Goal: Find specific fact: Find specific fact

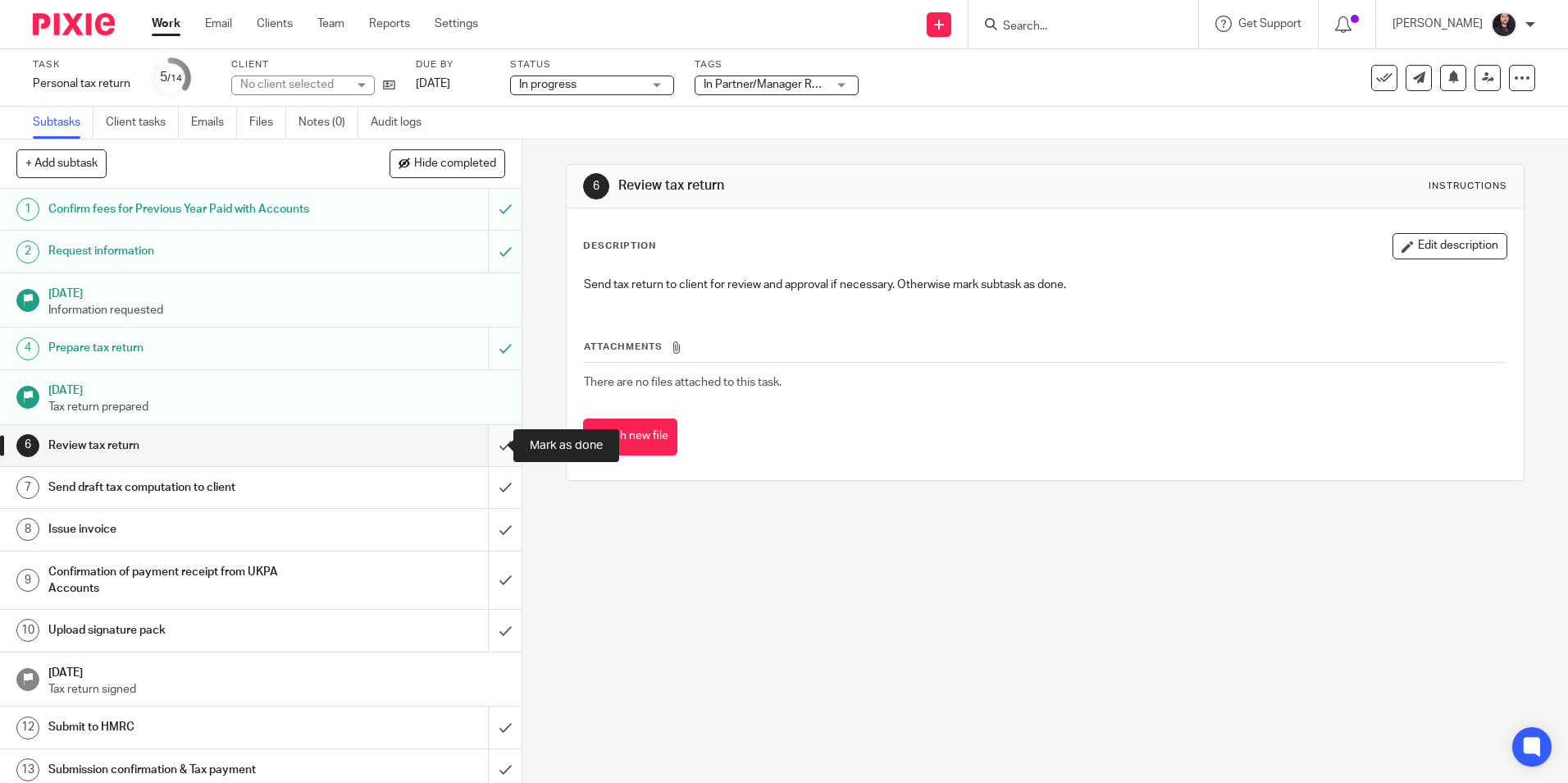
click at [486, 449] on input "submit" at bounding box center [261, 445] width 521 height 41
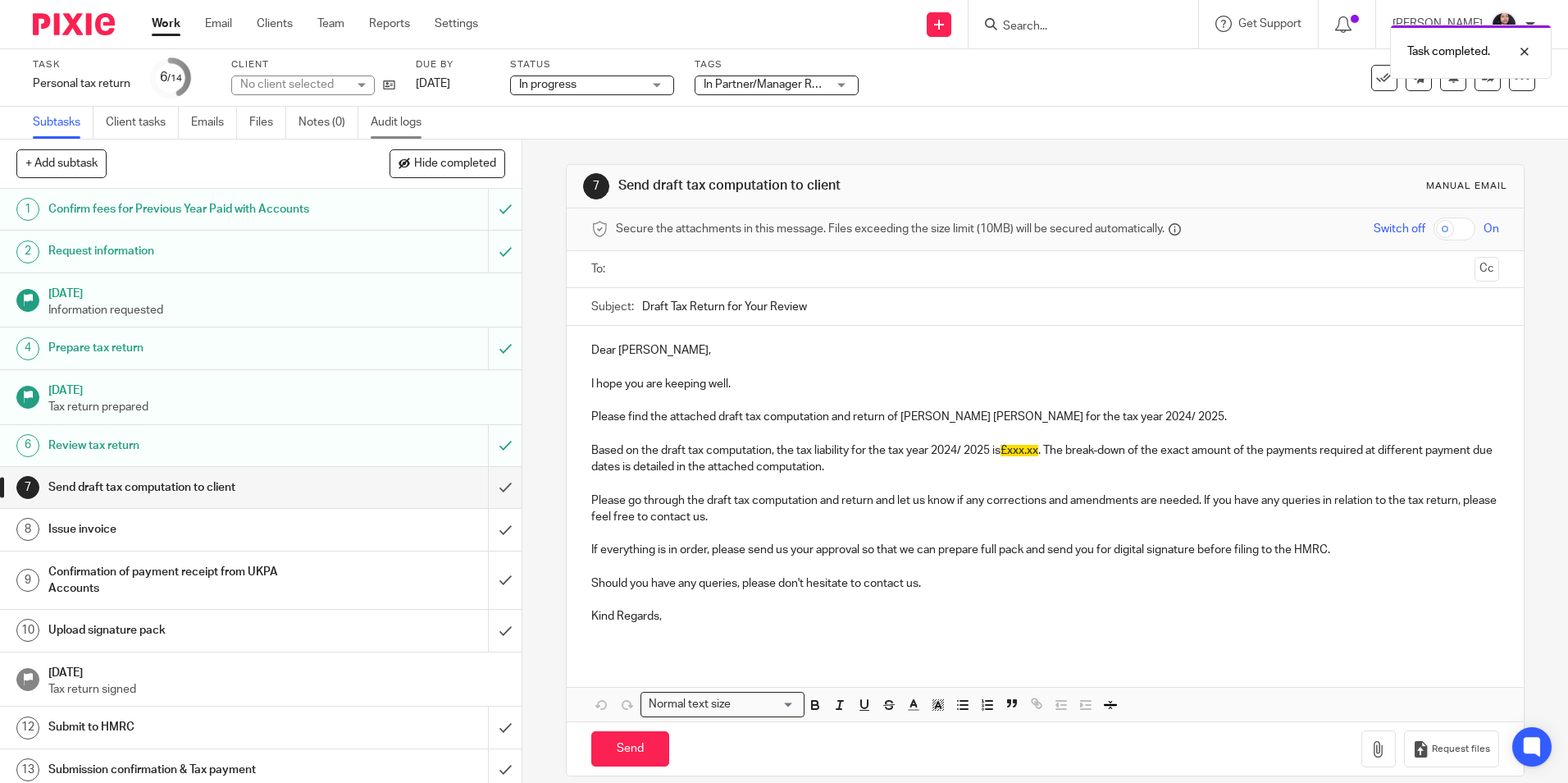
click at [390, 125] on link "Audit logs" at bounding box center [402, 122] width 63 height 32
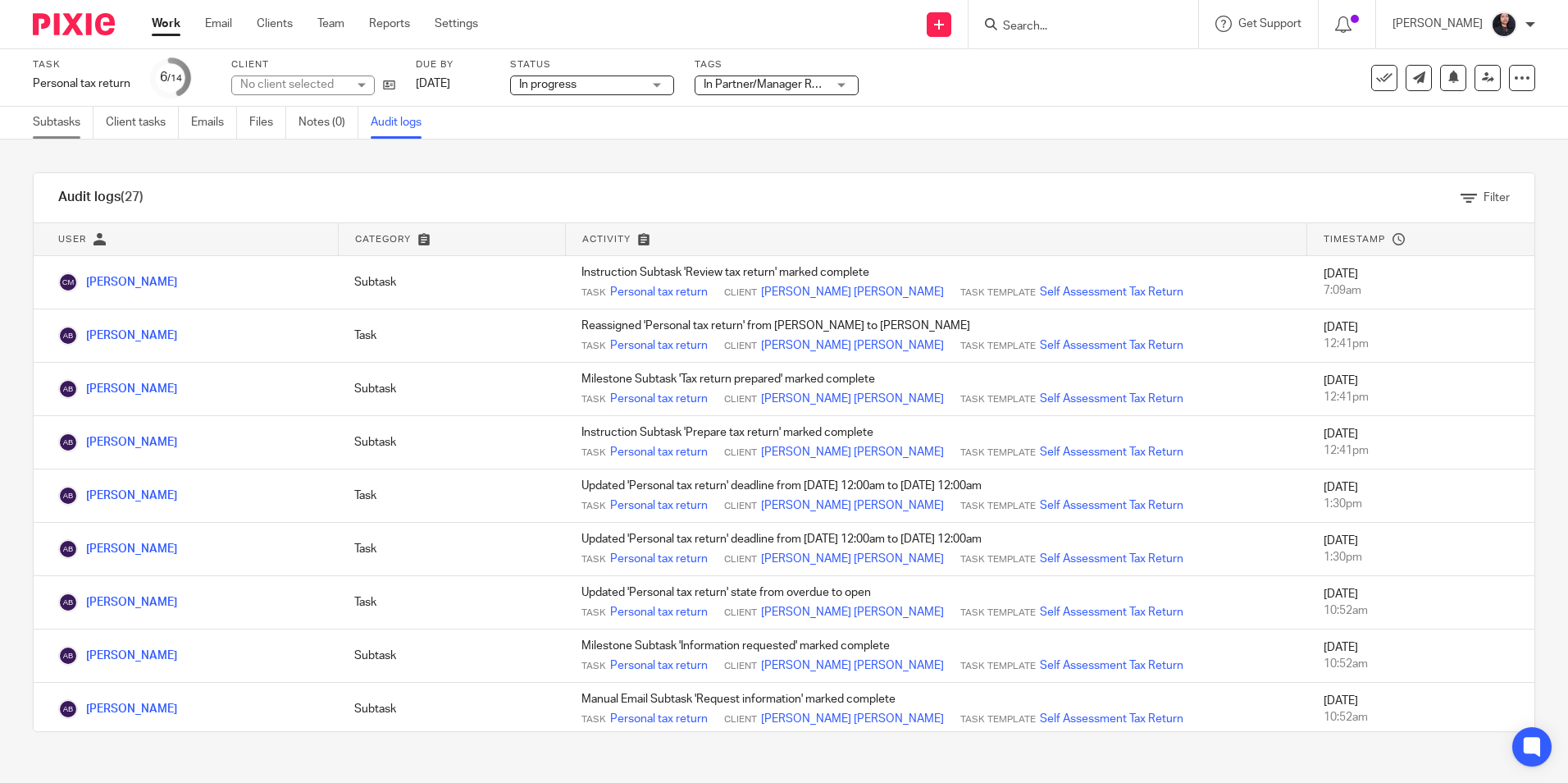
click at [50, 129] on link "Subtasks" at bounding box center [63, 122] width 60 height 32
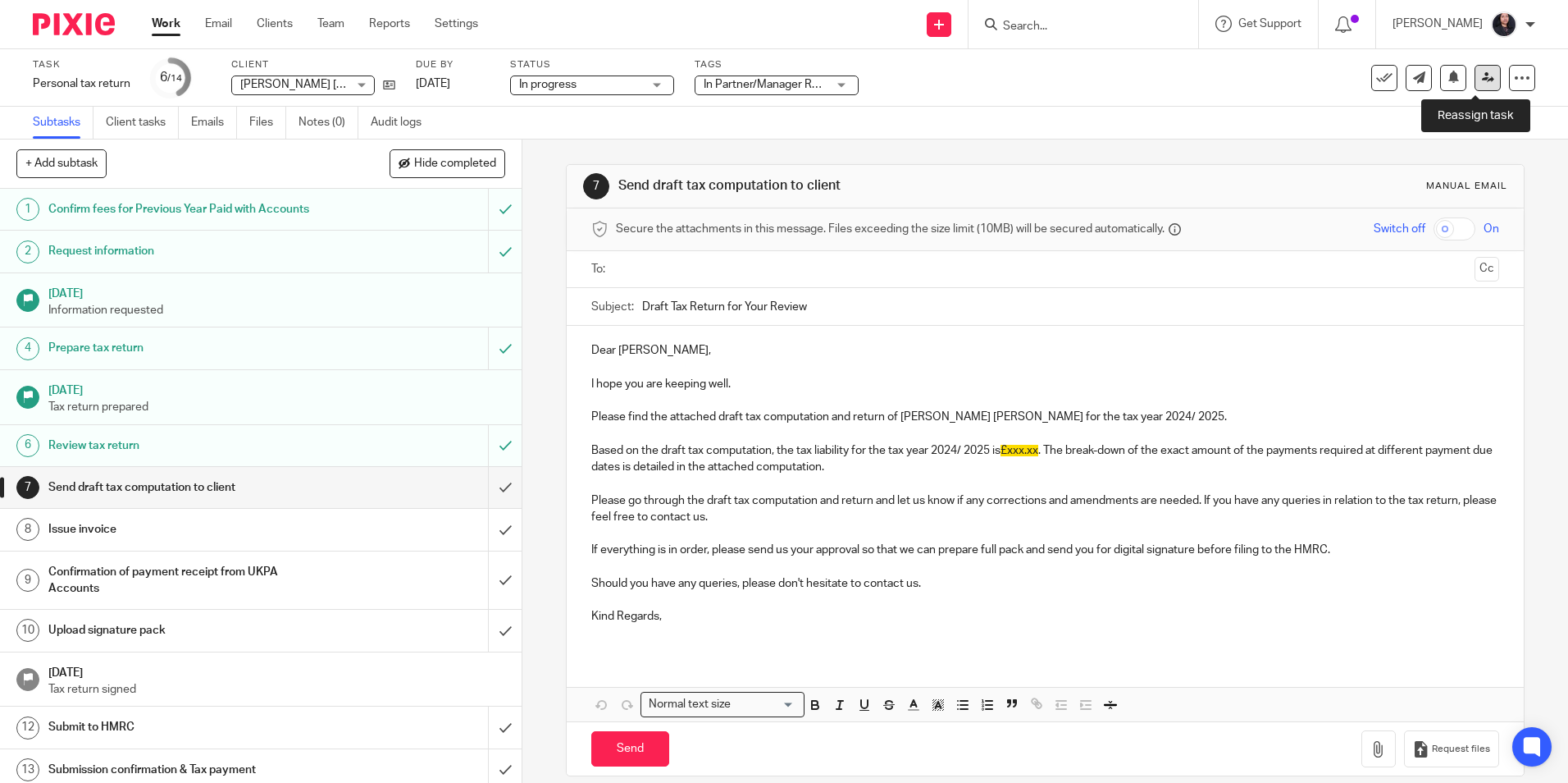
click at [1482, 75] on icon at bounding box center [1488, 77] width 12 height 12
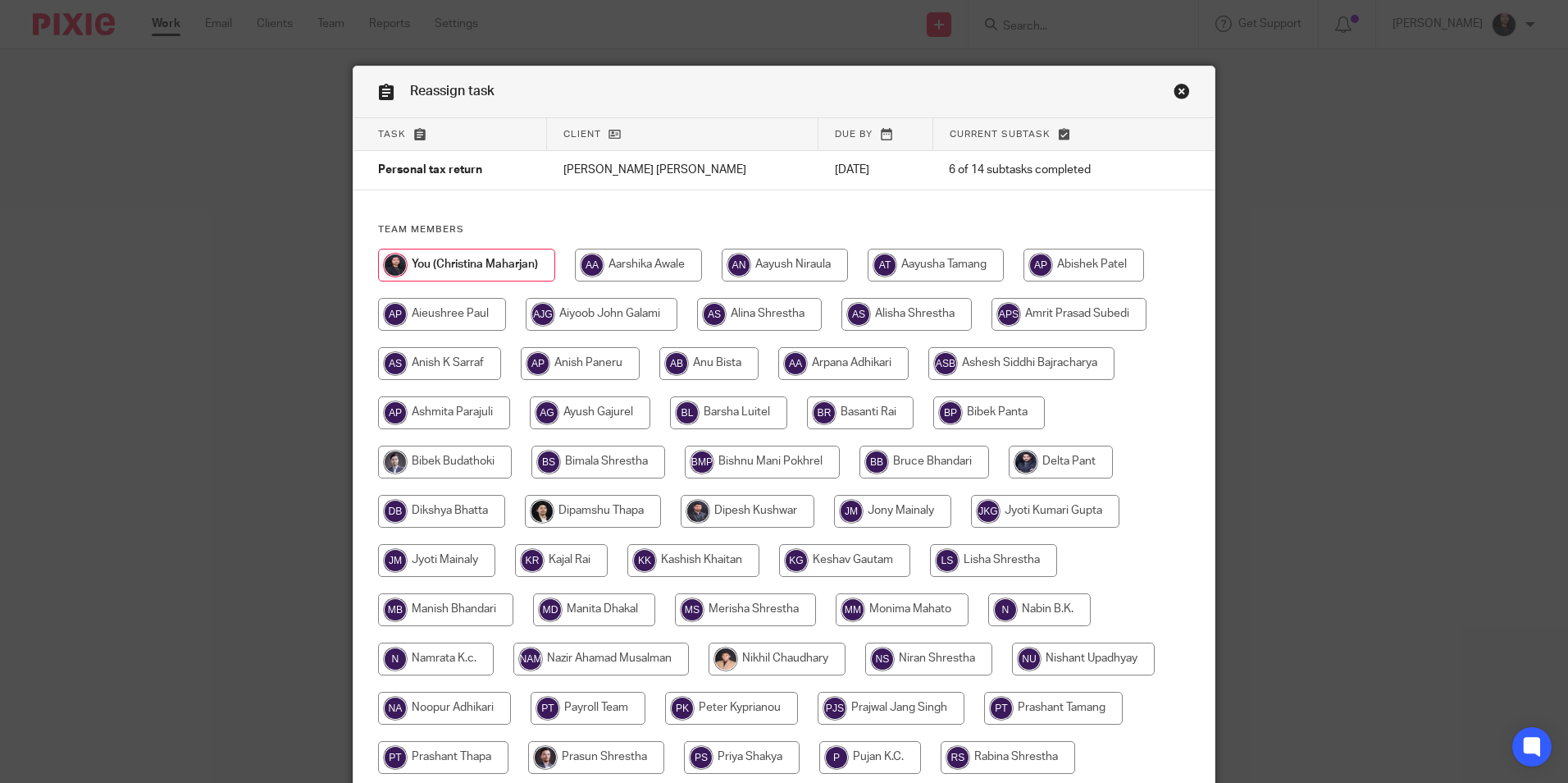
click at [699, 361] on input "radio" at bounding box center [709, 363] width 99 height 33
radio input "true"
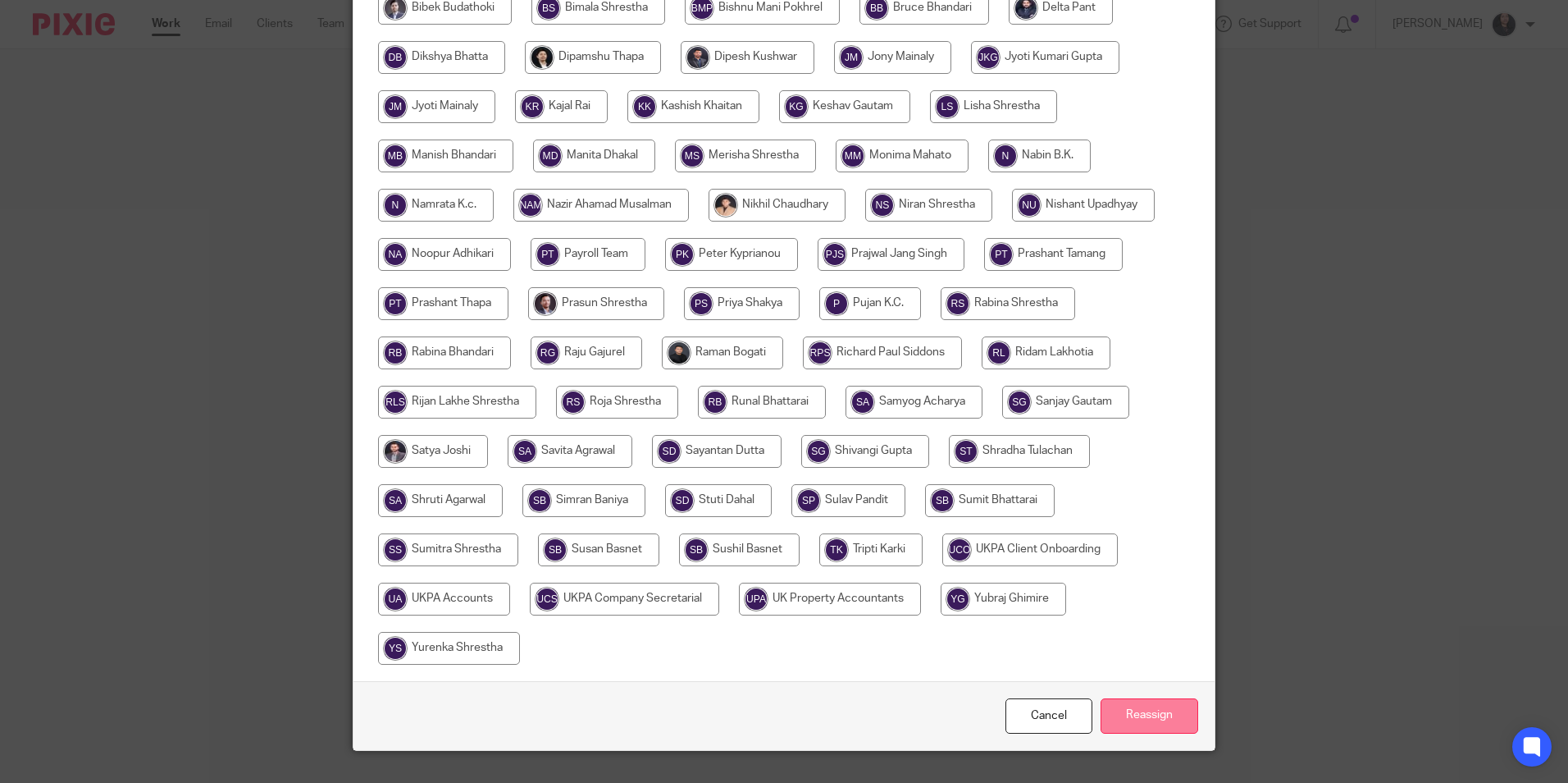
scroll to position [488, 0]
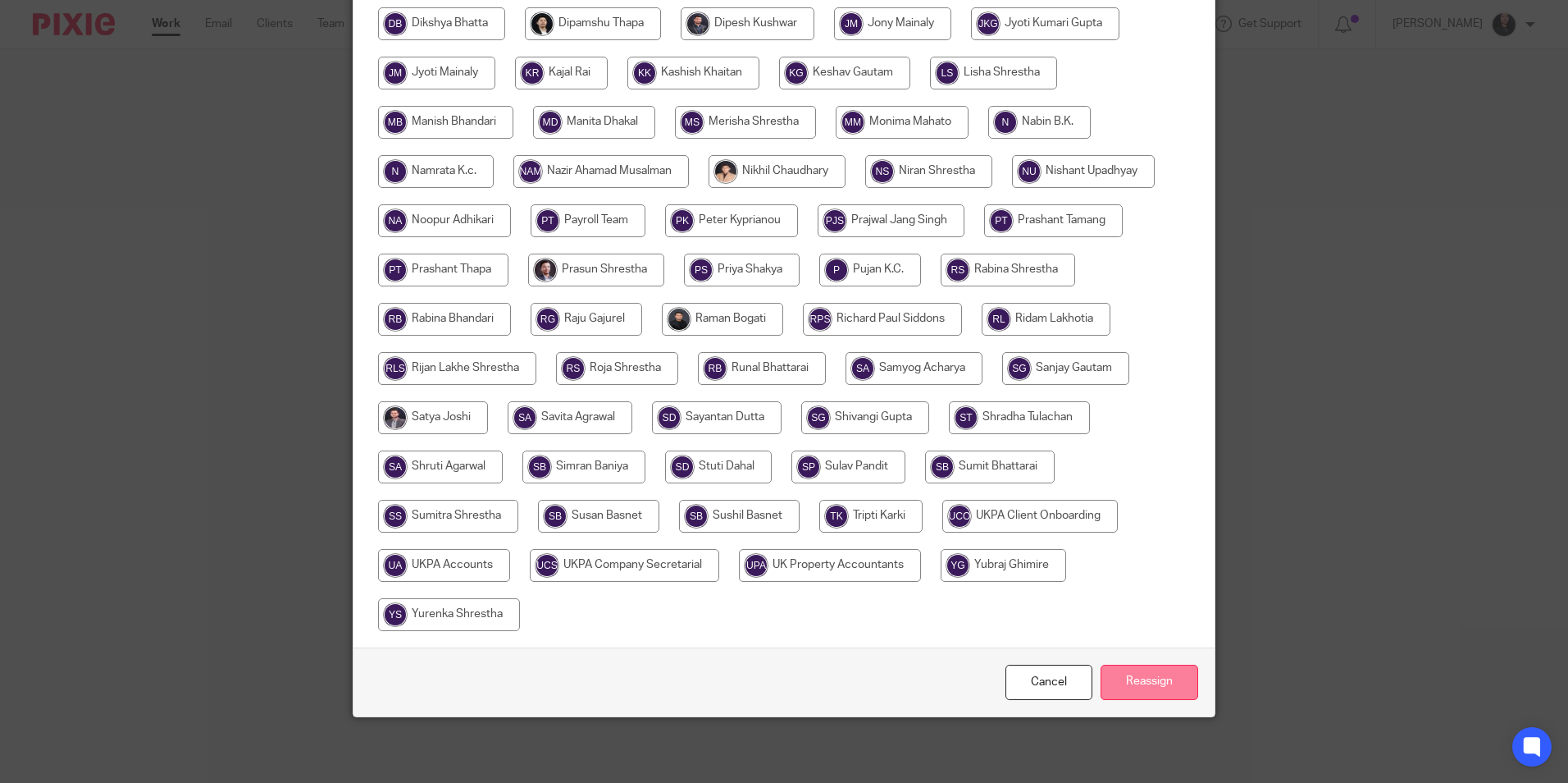
click at [1131, 670] on input "Reassign" at bounding box center [1150, 682] width 98 height 35
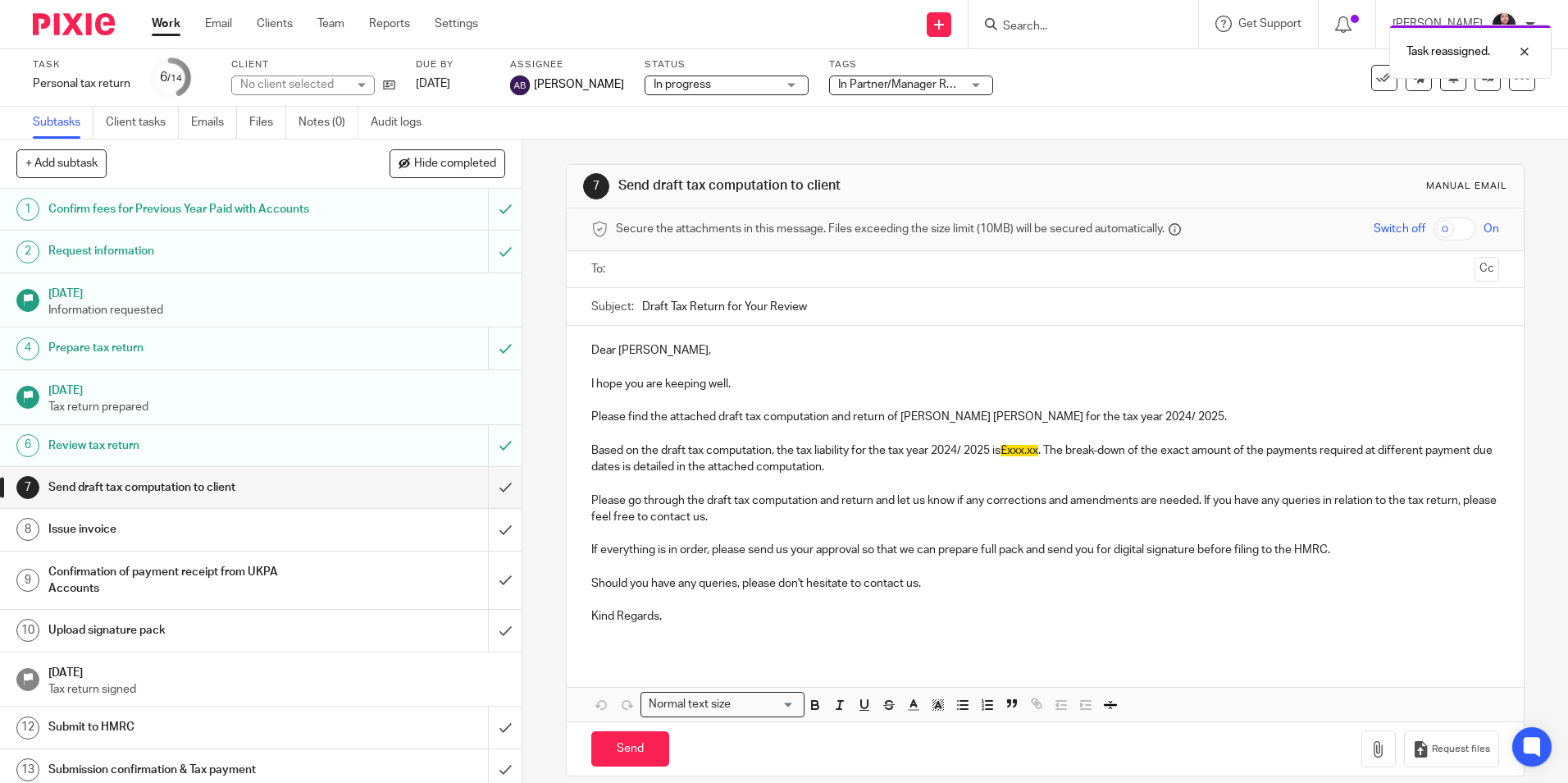
click at [66, 21] on img at bounding box center [74, 24] width 82 height 22
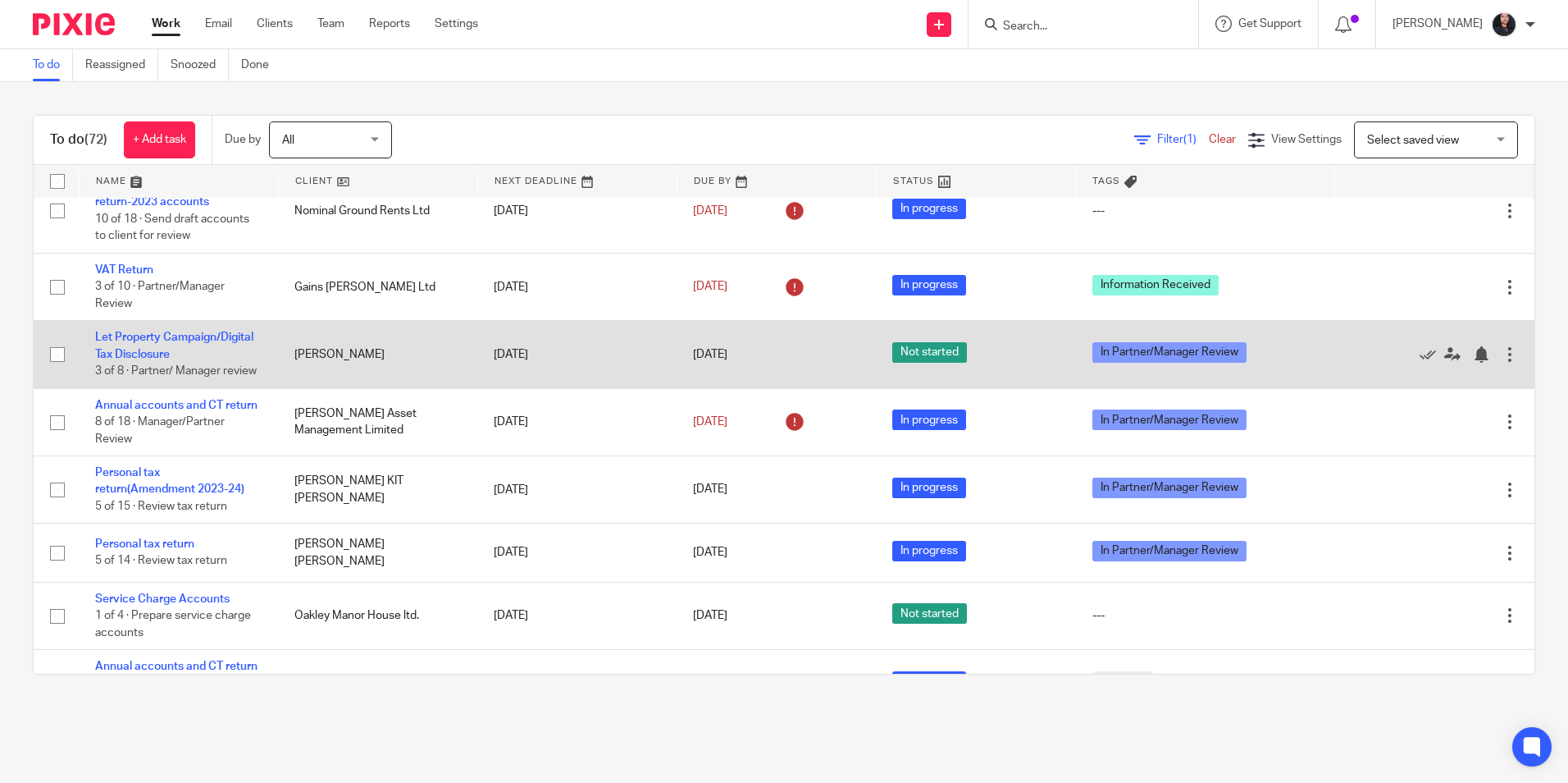
scroll to position [247, 0]
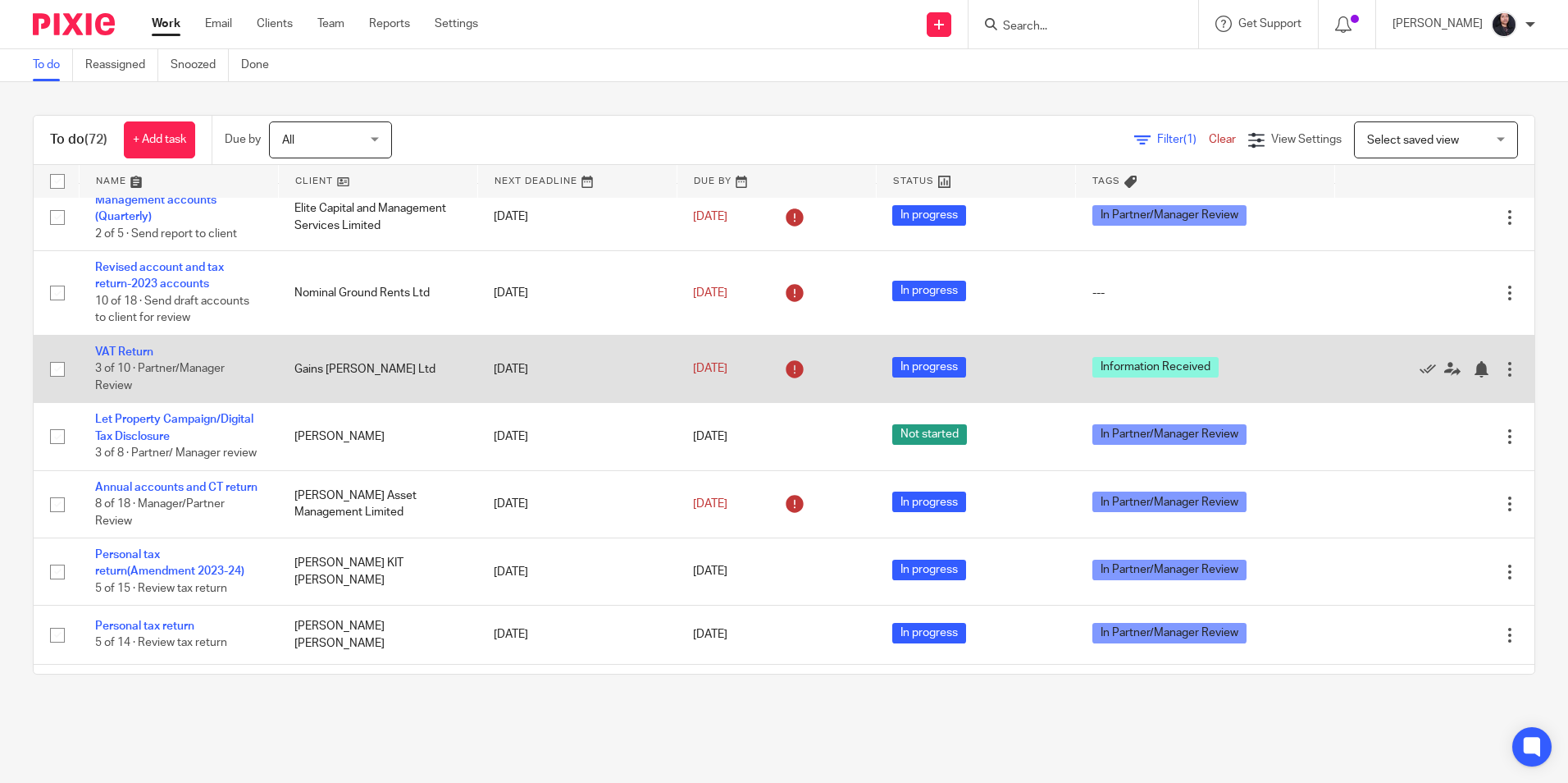
scroll to position [164, 0]
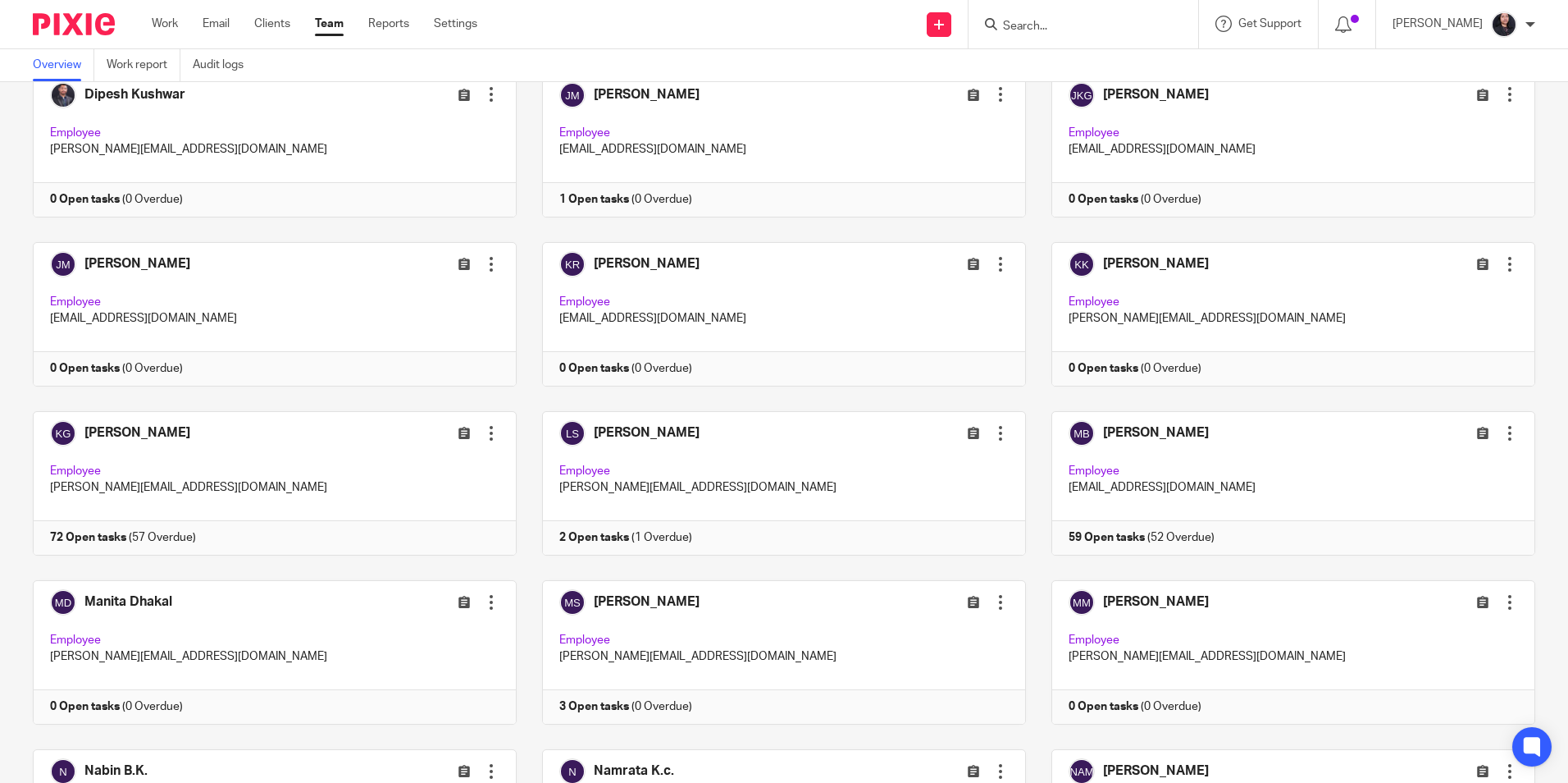
scroll to position [1640, 0]
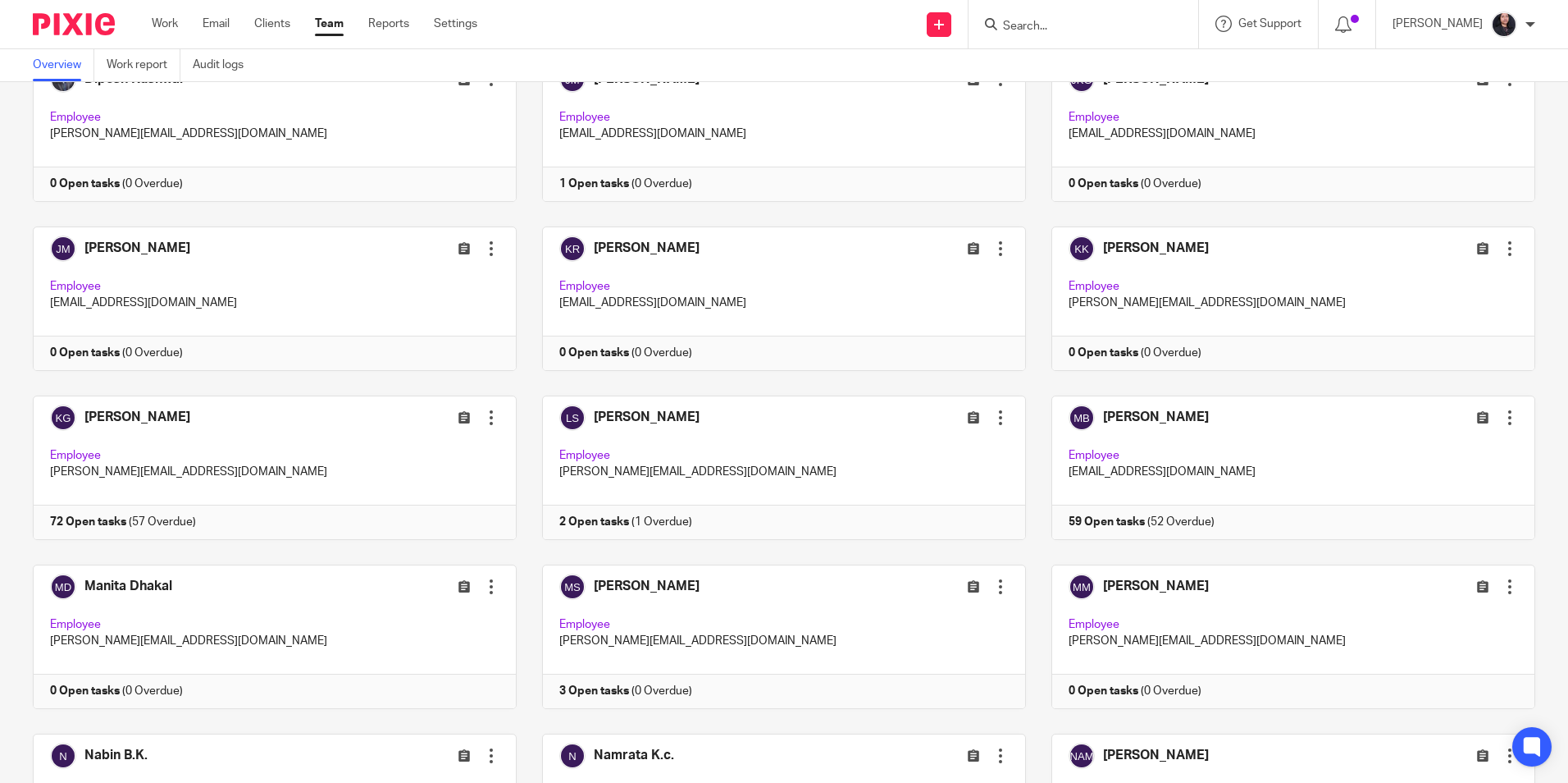
click at [1020, 20] on input "Search" at bounding box center [1075, 27] width 148 height 15
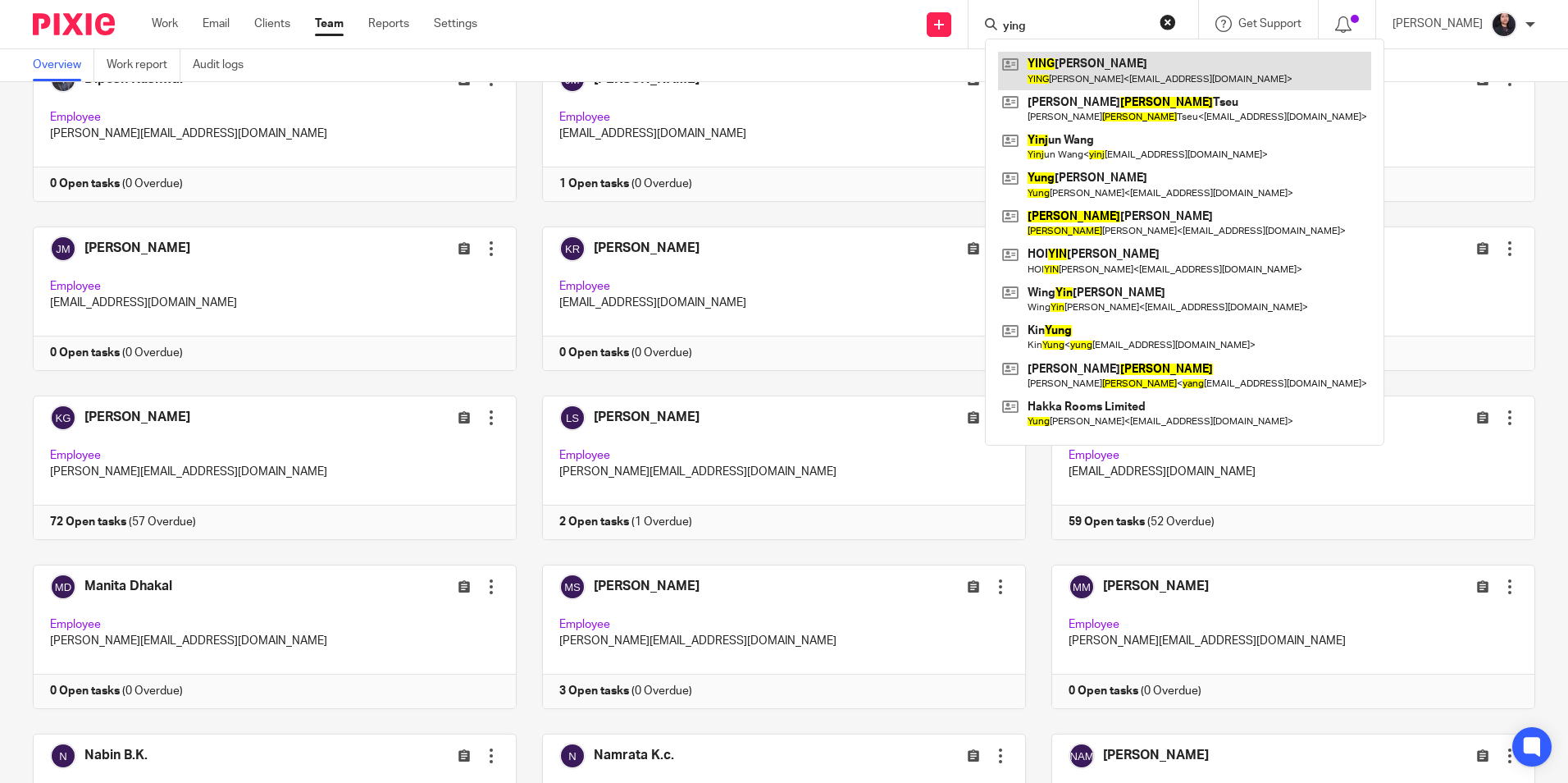
type input "ying"
click at [1117, 65] on link at bounding box center [1184, 70] width 373 height 38
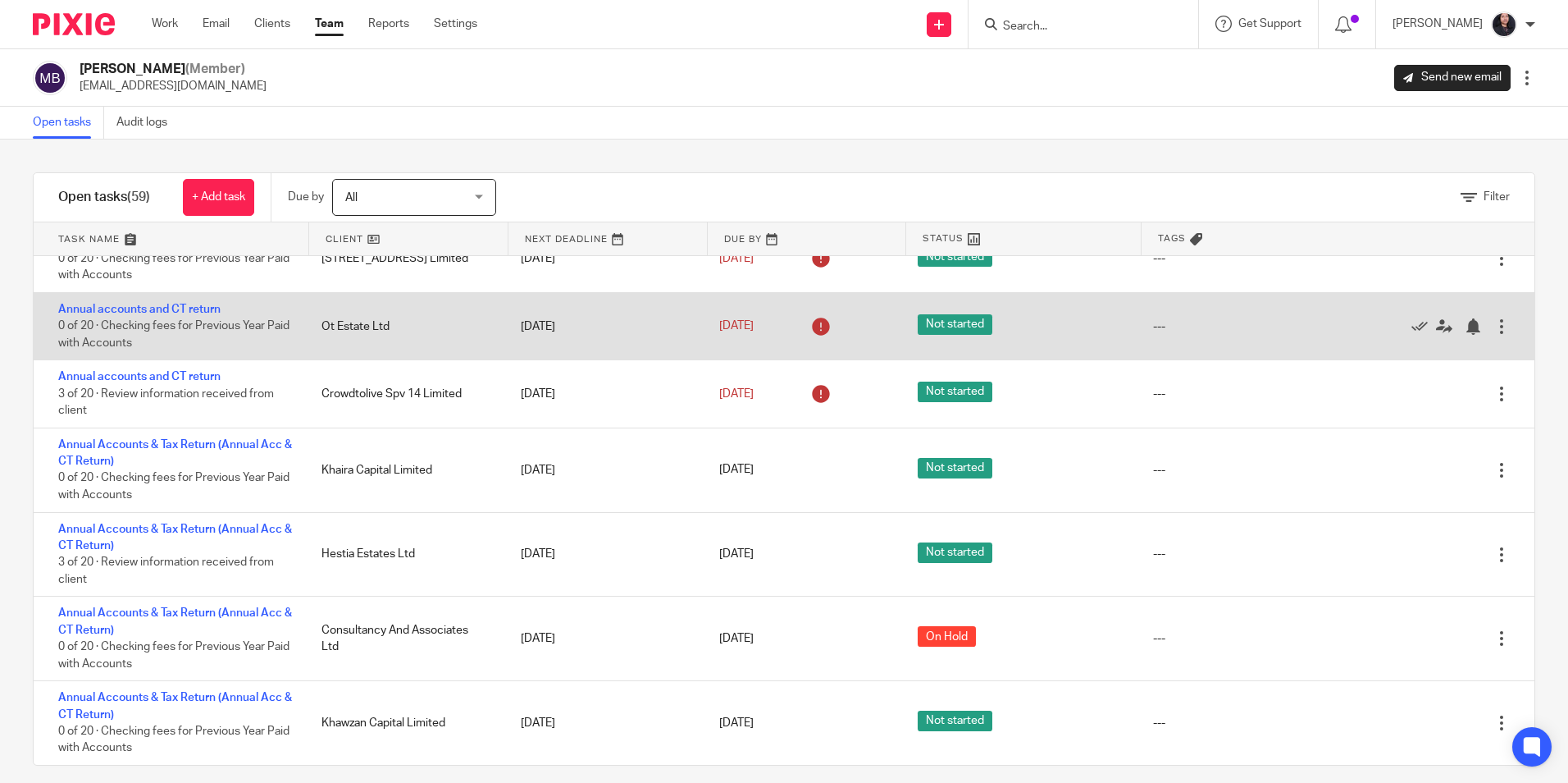
scroll to position [16, 0]
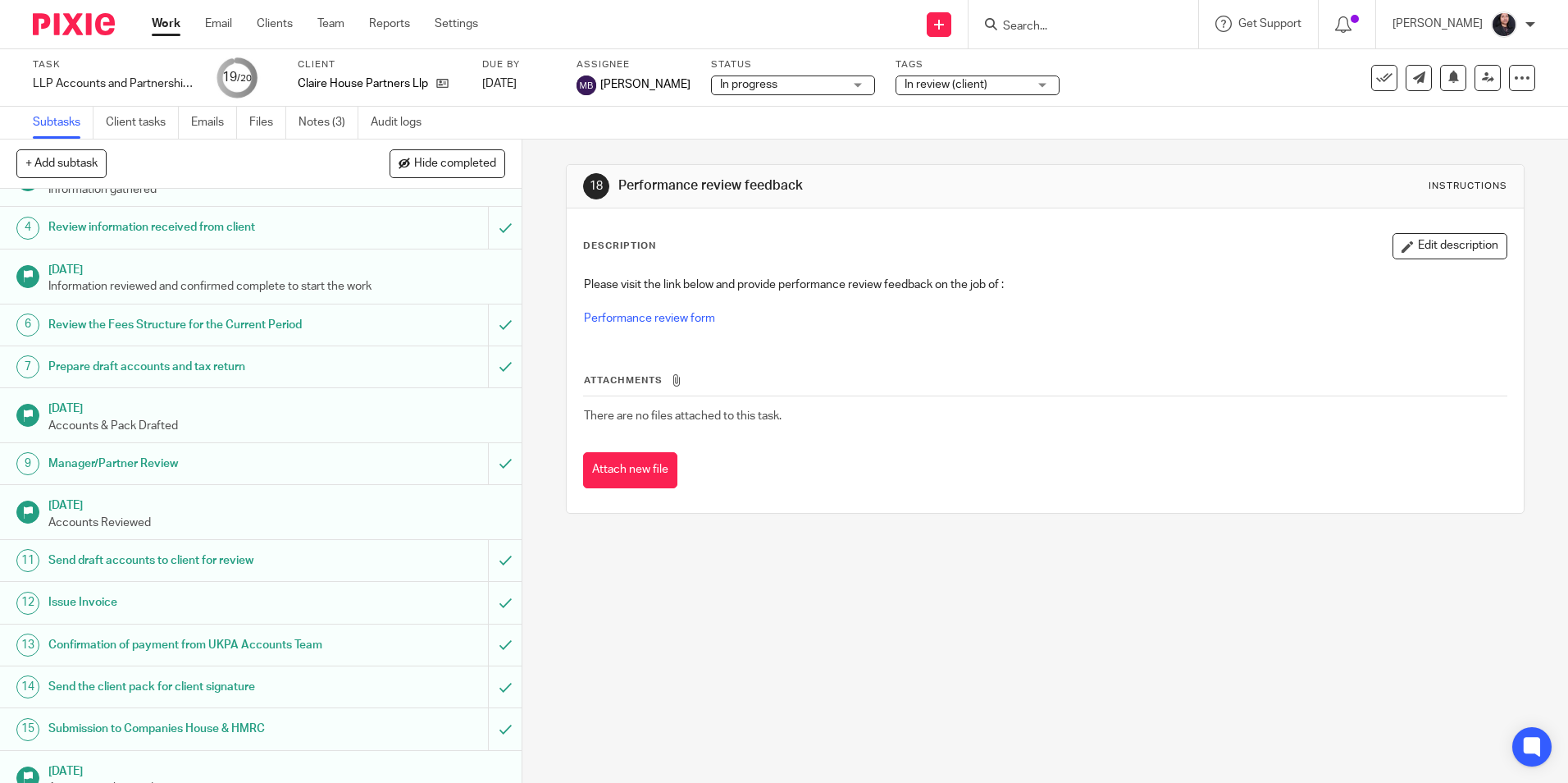
scroll to position [328, 0]
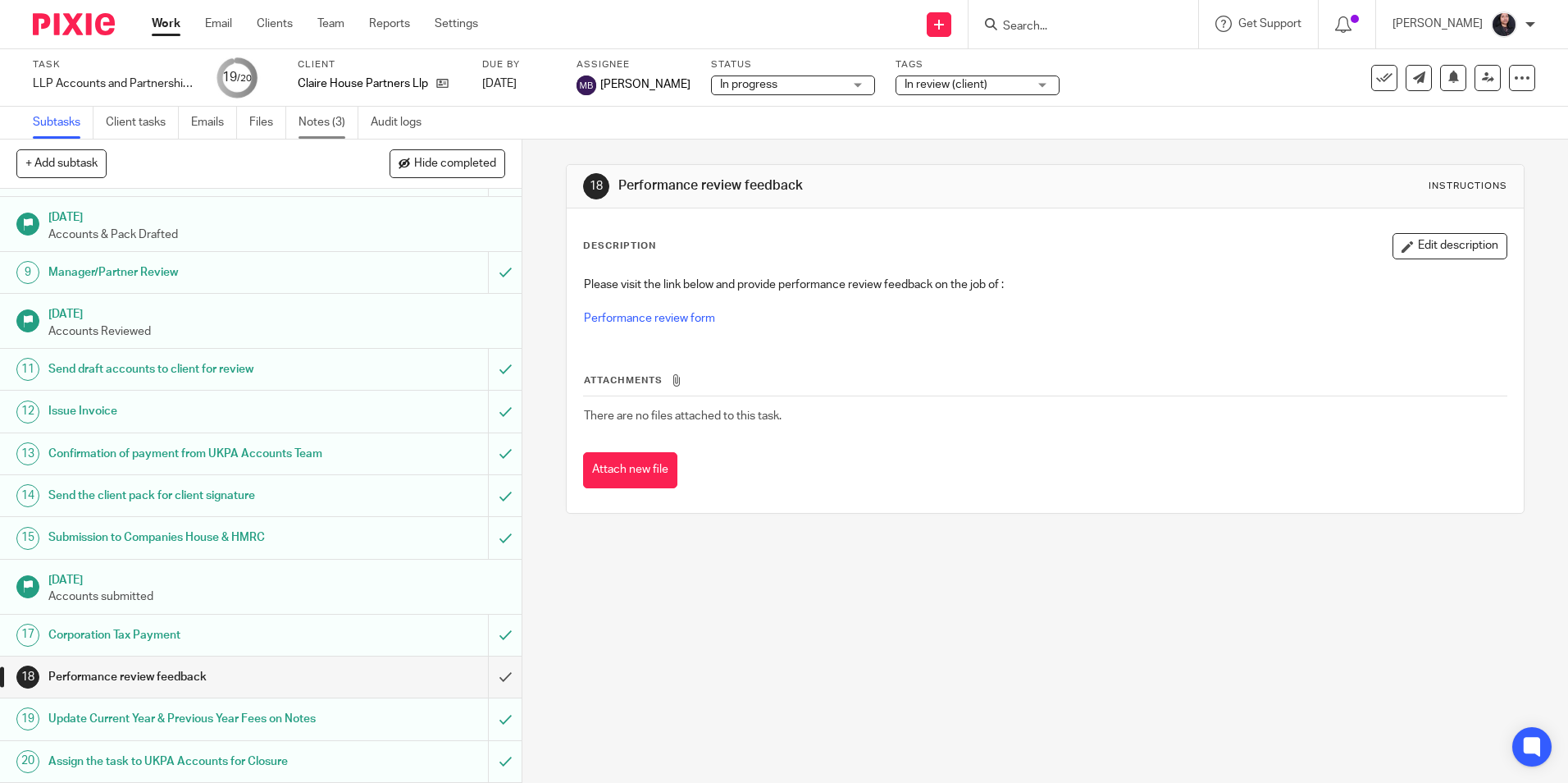
click at [324, 133] on link "Notes (3)" at bounding box center [329, 122] width 60 height 32
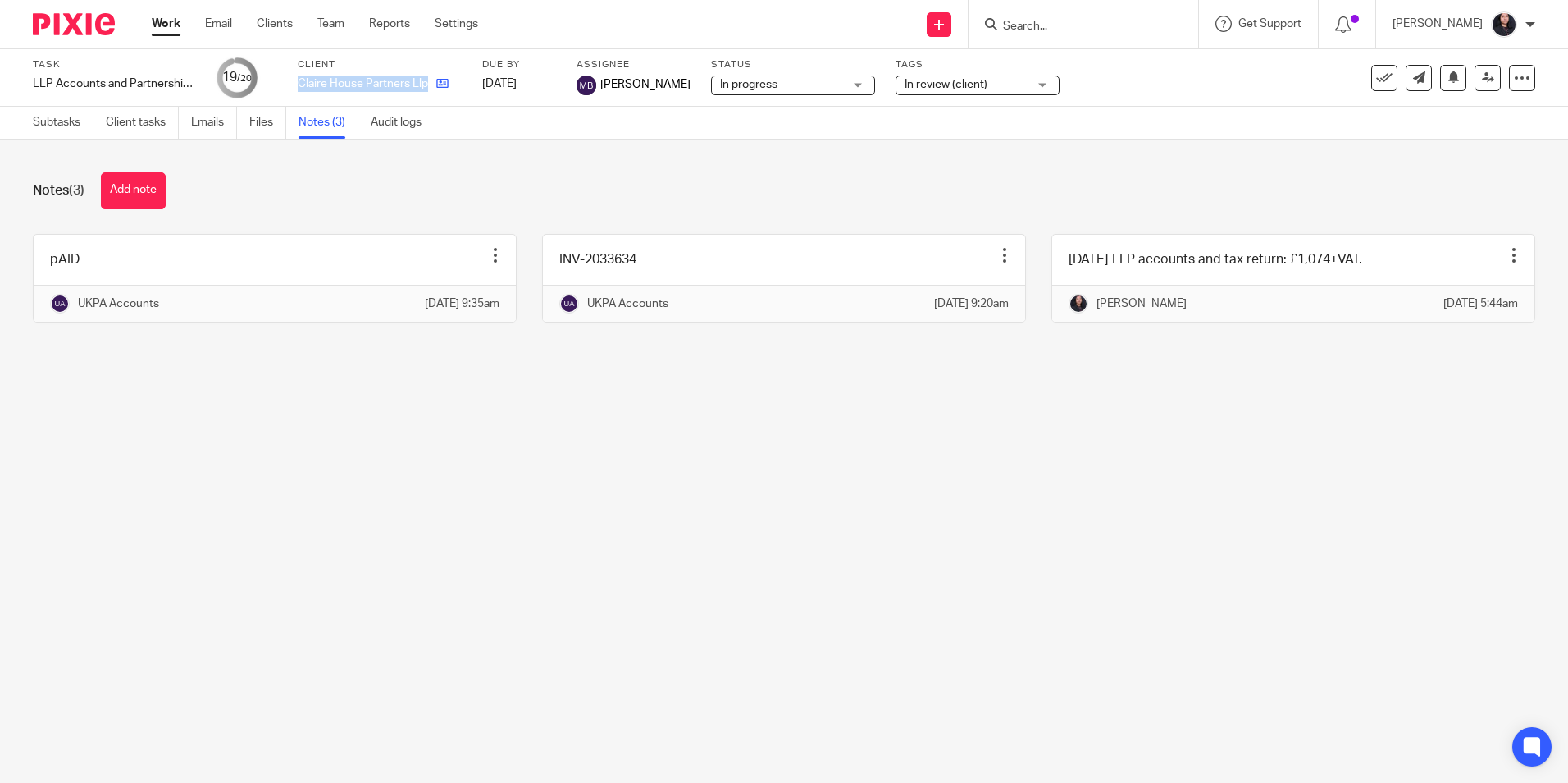
drag, startPoint x: 295, startPoint y: 82, endPoint x: 433, endPoint y: 86, distance: 138.1
click at [433, 86] on div "Task LLP Accounts and Partnership Return Save LLP Accounts and Partnership Retu…" at bounding box center [659, 78] width 1252 height 39
copy div "Claire House Partners Llp"
drag, startPoint x: 57, startPoint y: 126, endPoint x: 90, endPoint y: 128, distance: 33.1
click at [57, 126] on link "Subtasks" at bounding box center [63, 122] width 60 height 32
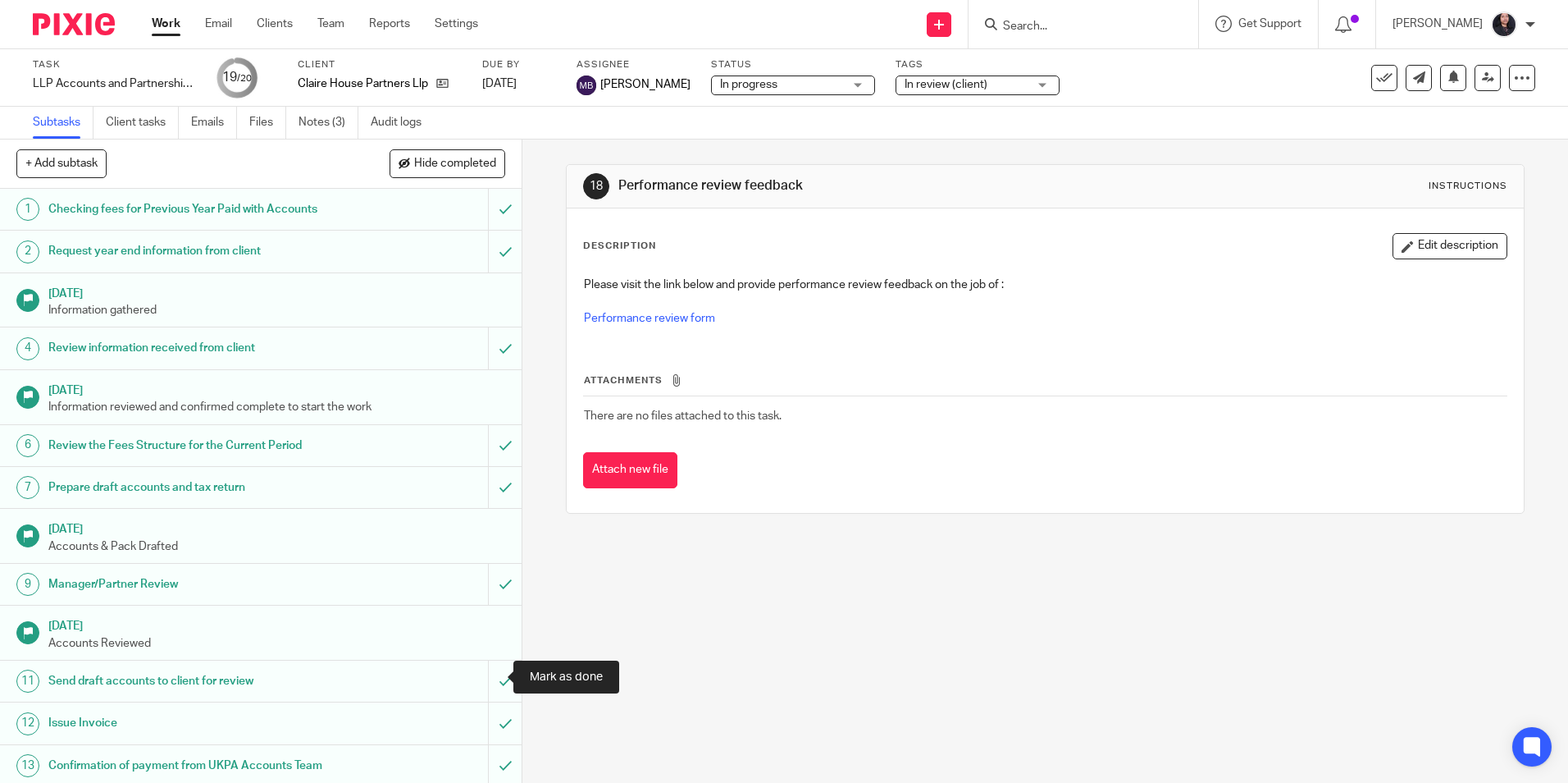
scroll to position [328, 0]
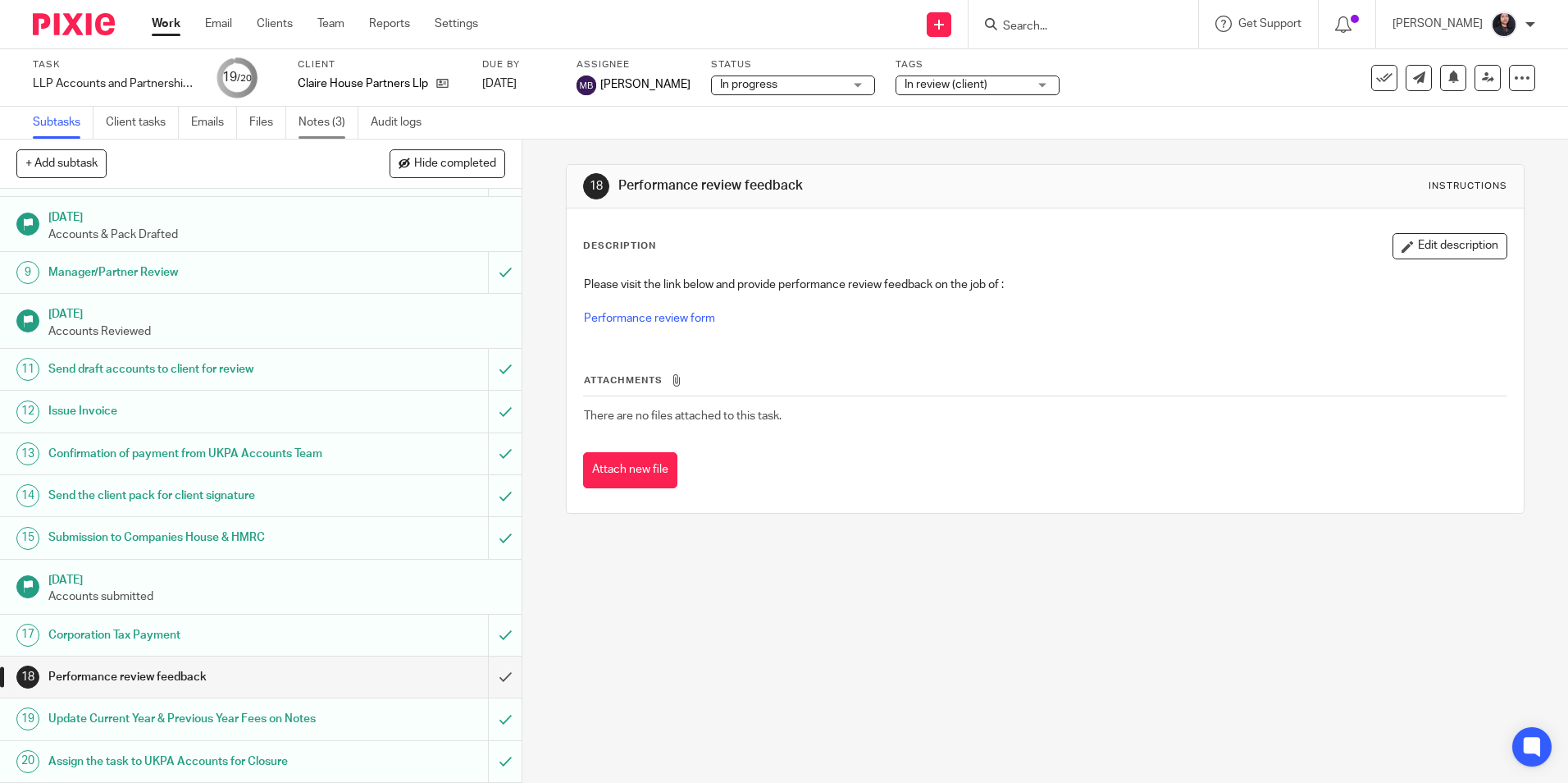
click at [326, 125] on link "Notes (3)" at bounding box center [329, 122] width 60 height 32
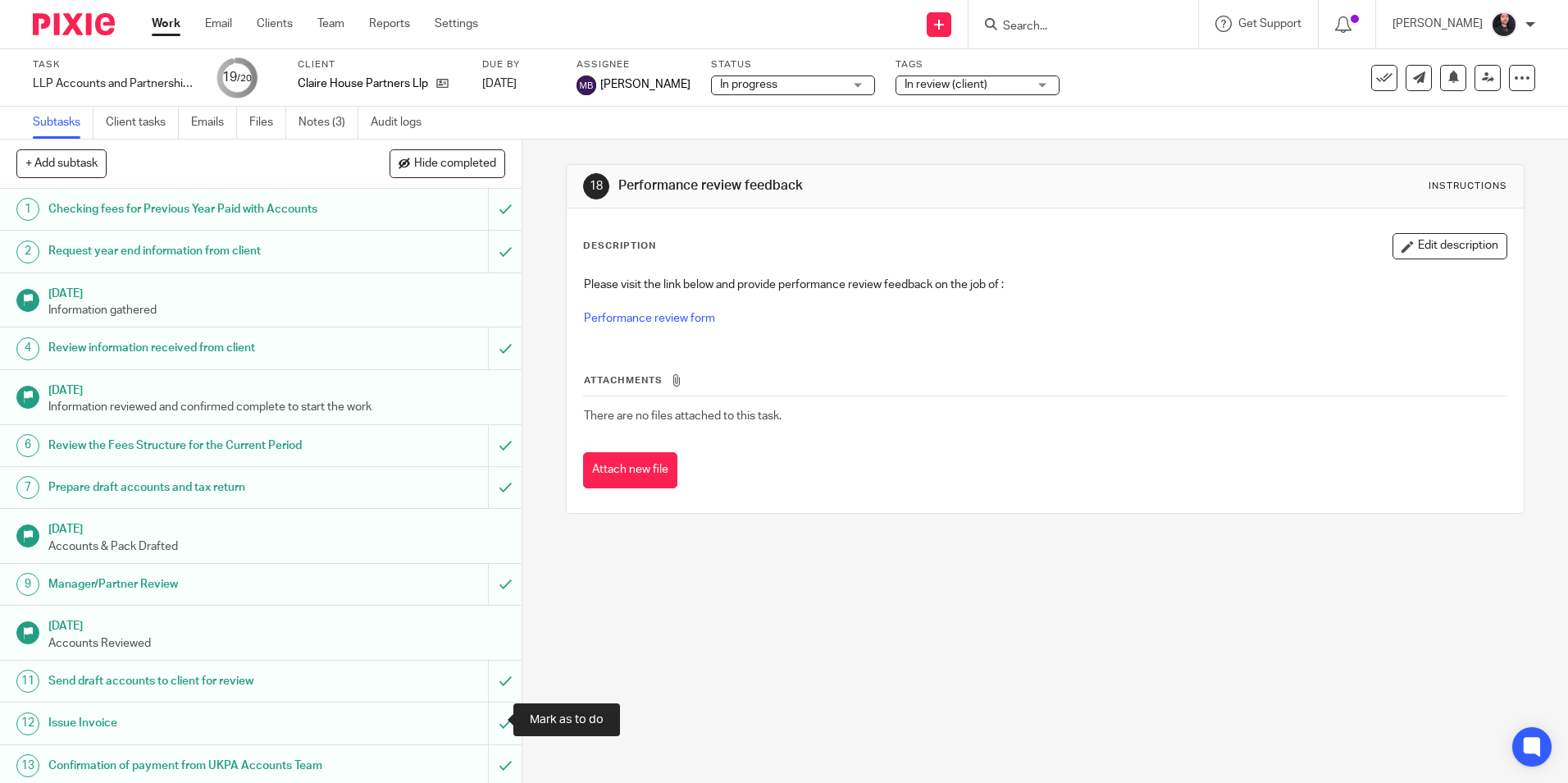
scroll to position [328, 0]
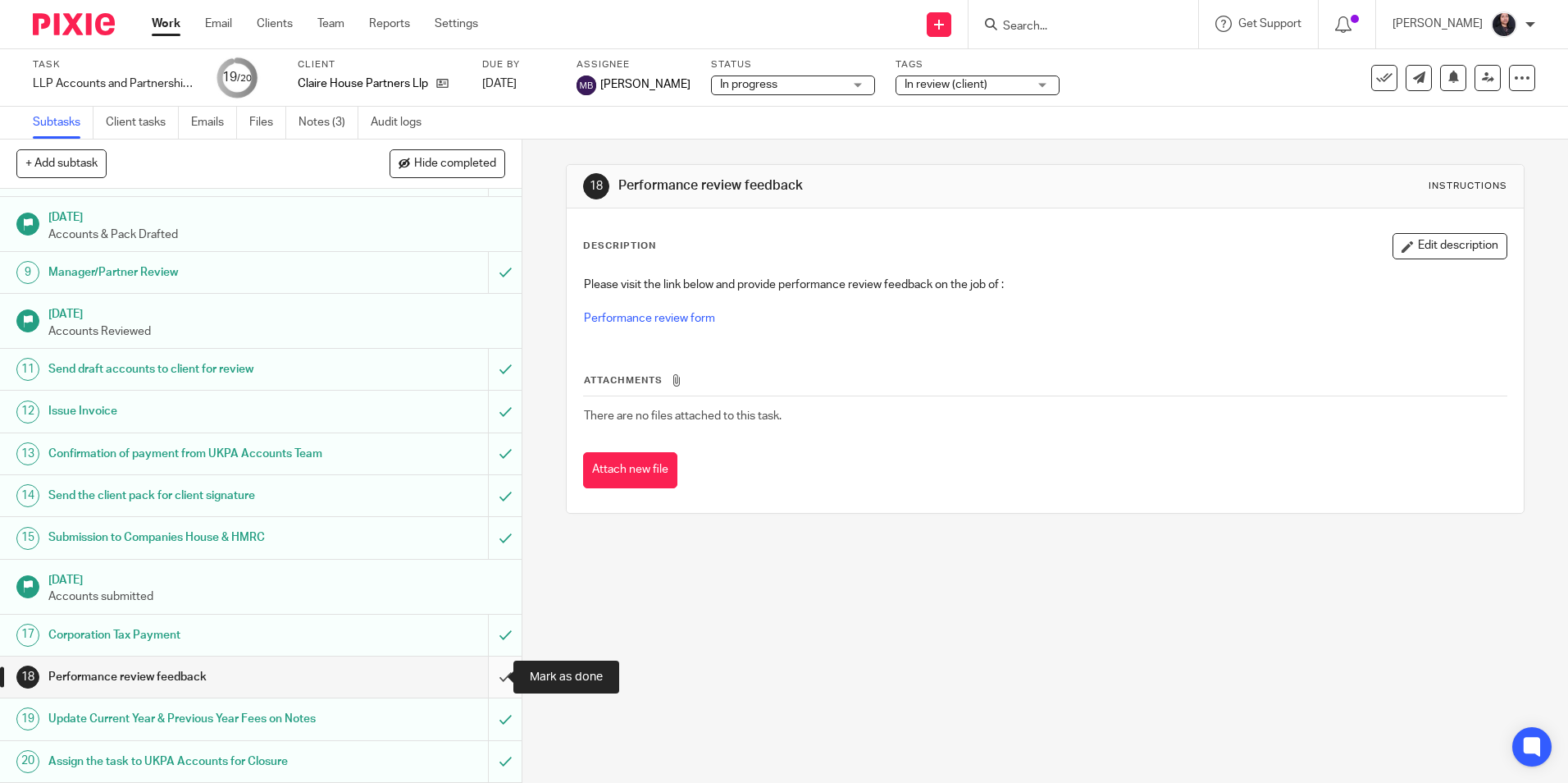
click at [492, 675] on input "submit" at bounding box center [261, 677] width 521 height 41
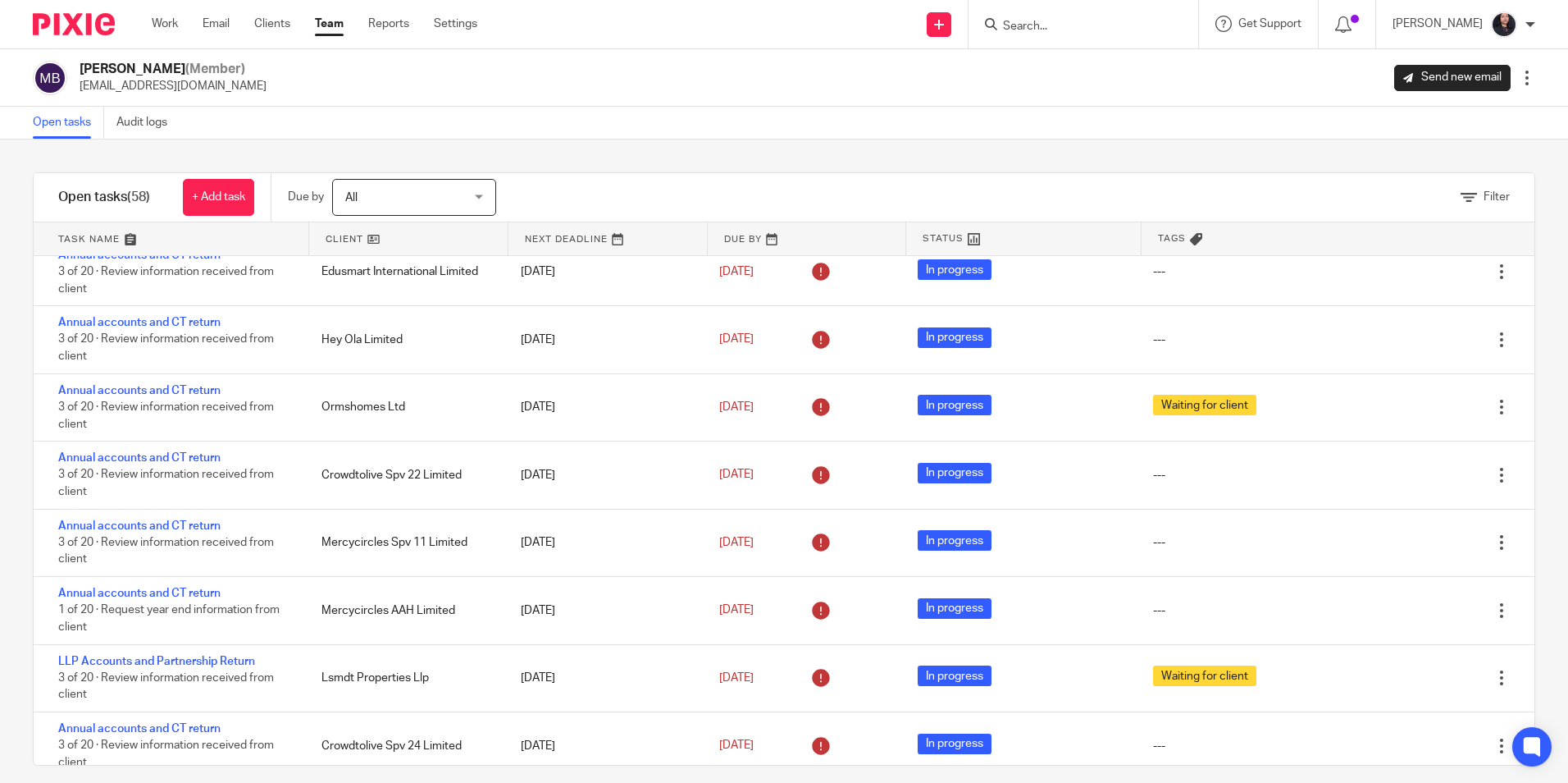
scroll to position [820, 0]
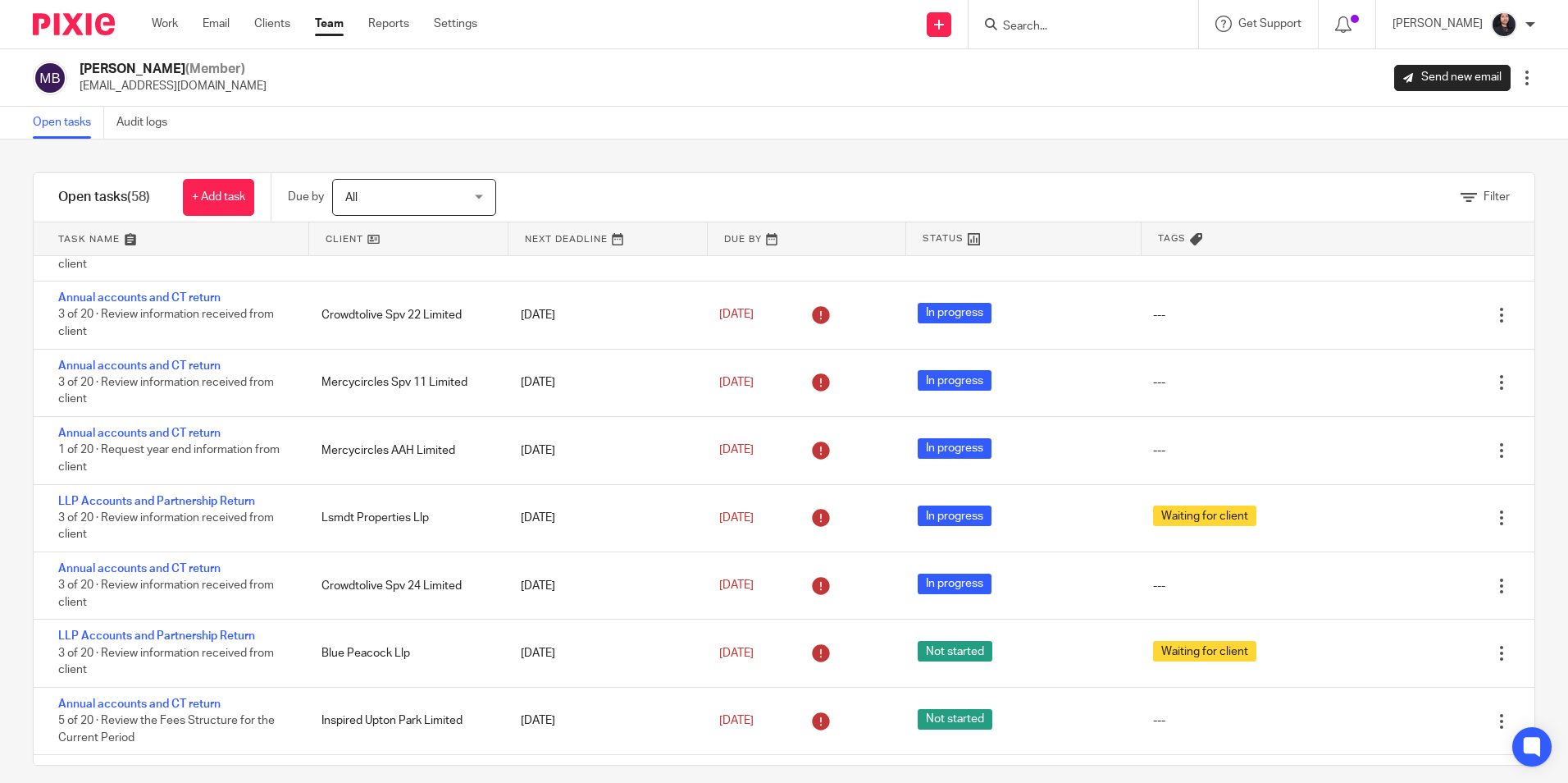
click at [329, 27] on link "Team" at bounding box center [329, 24] width 28 height 17
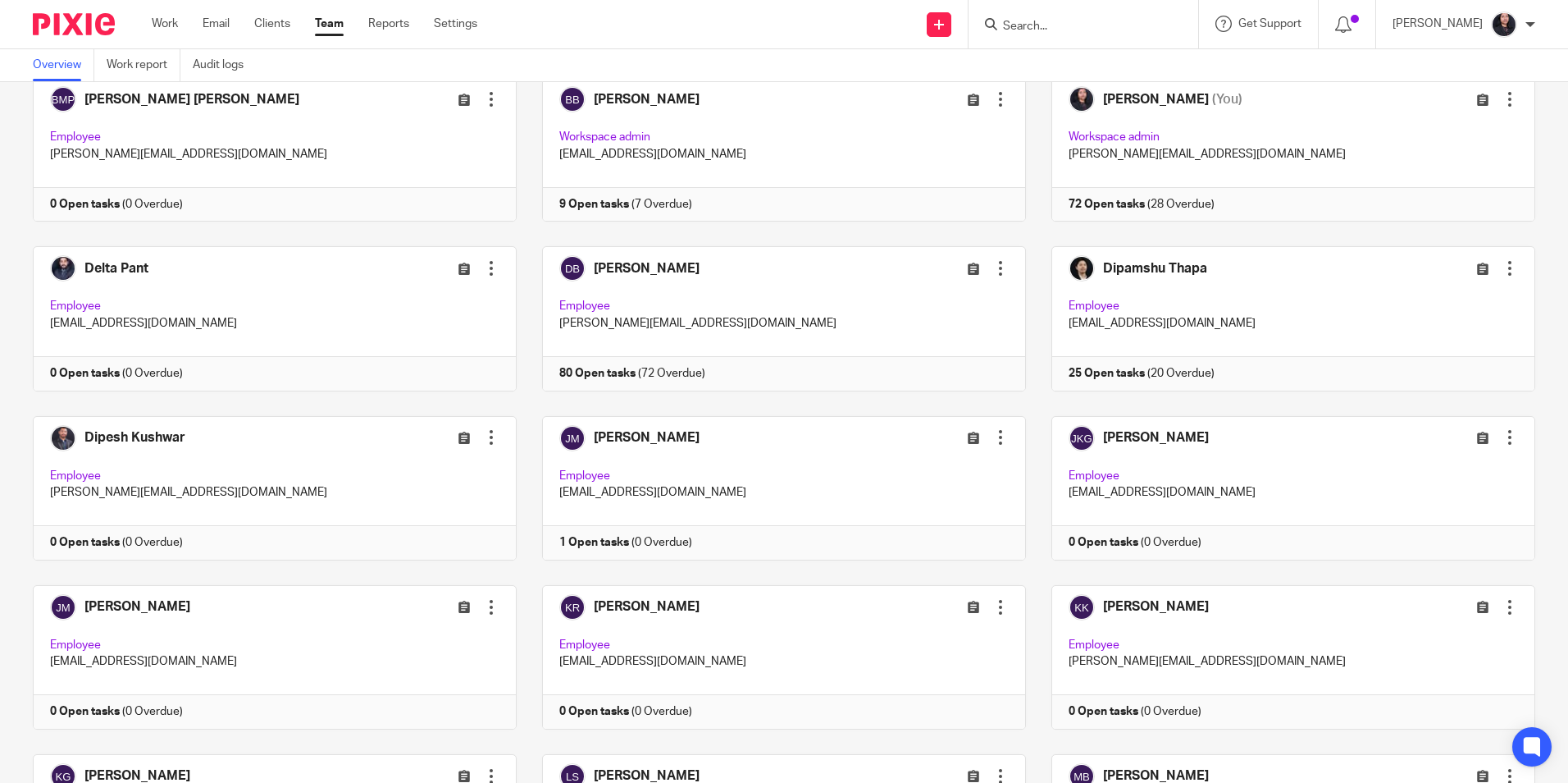
scroll to position [1312, 0]
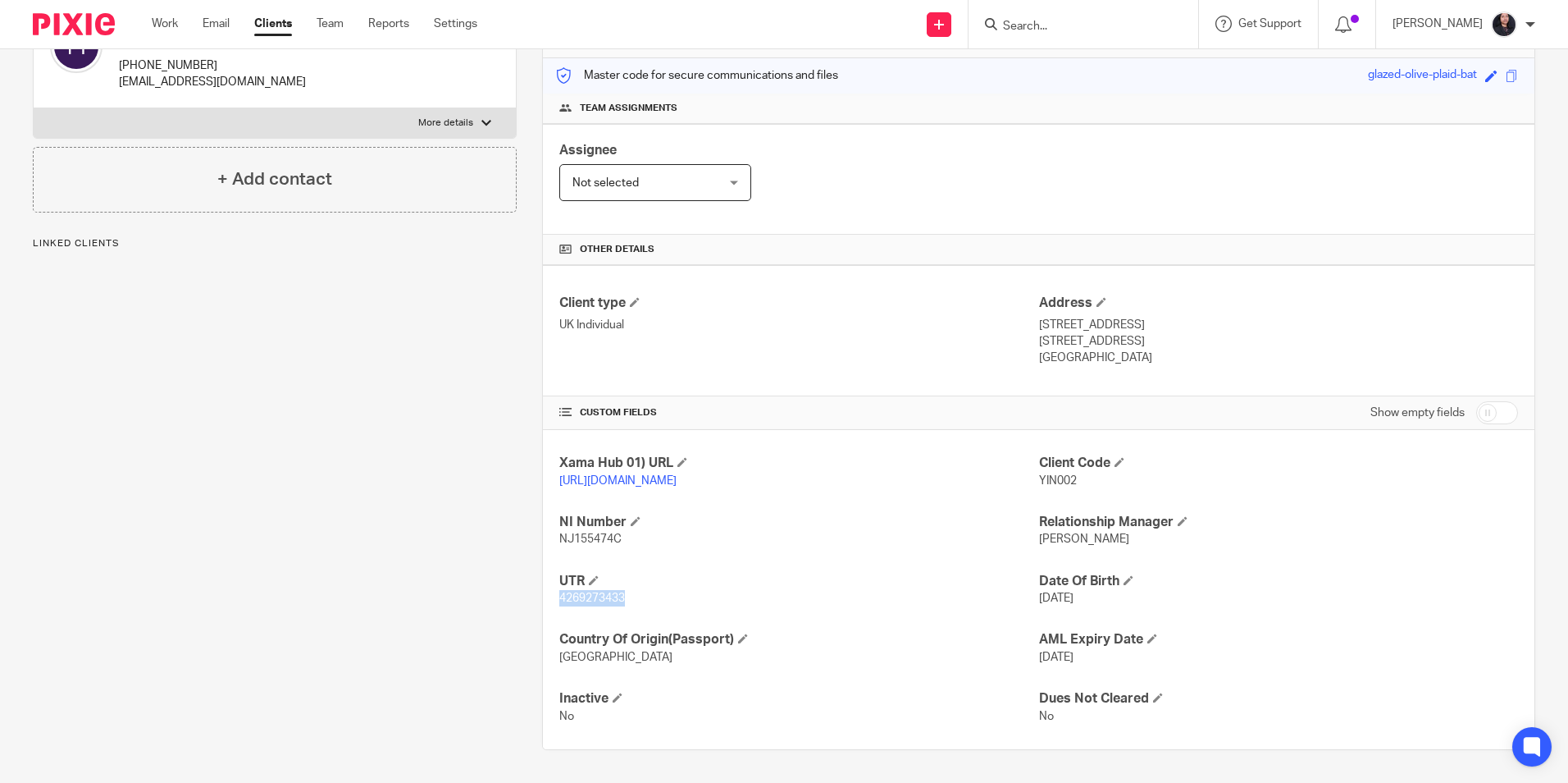
copy span "4269273433"
